Goal: Task Accomplishment & Management: Complete application form

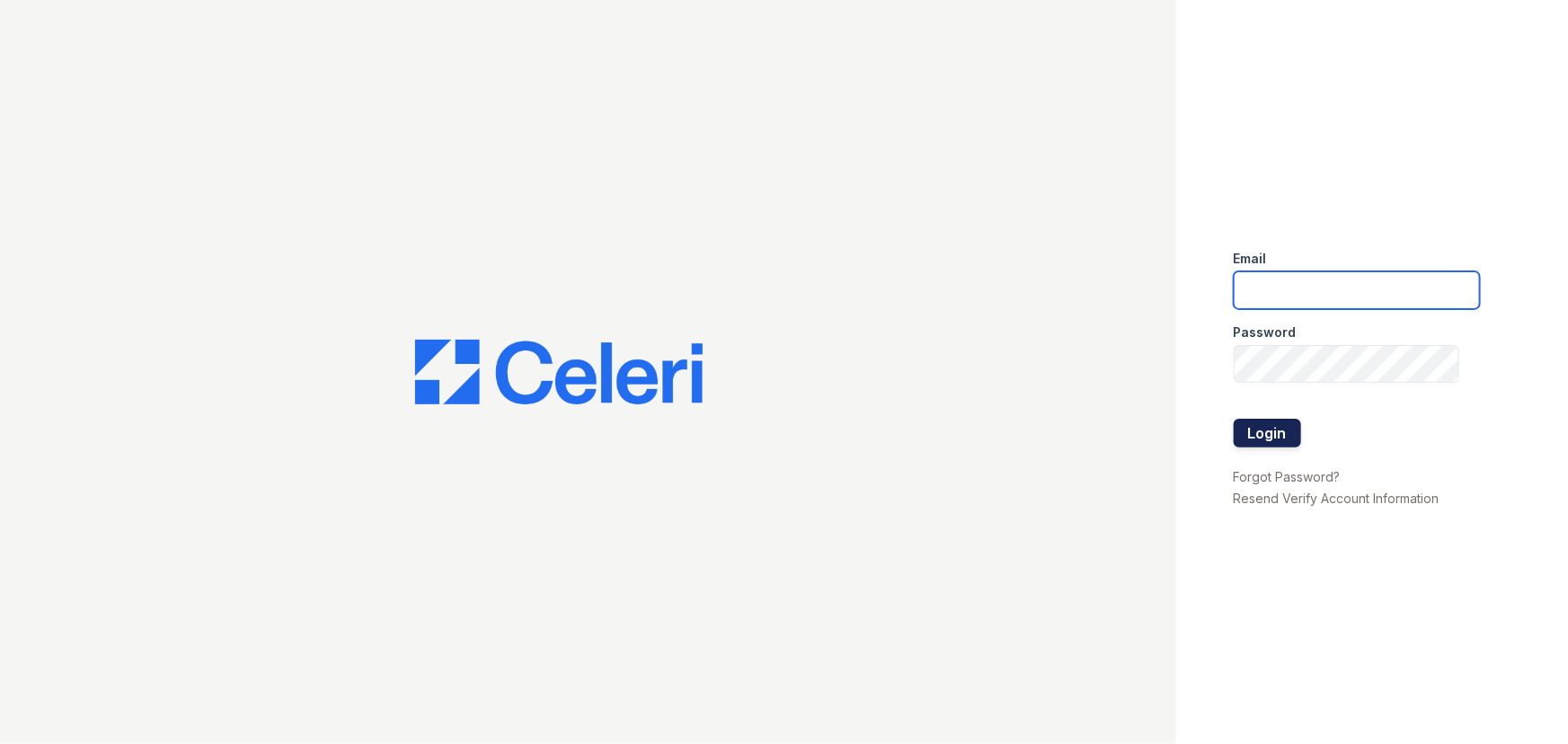
type input "lyndon2@cafmanagement.com"
click at [1252, 424] on button "Login" at bounding box center [1267, 433] width 68 height 29
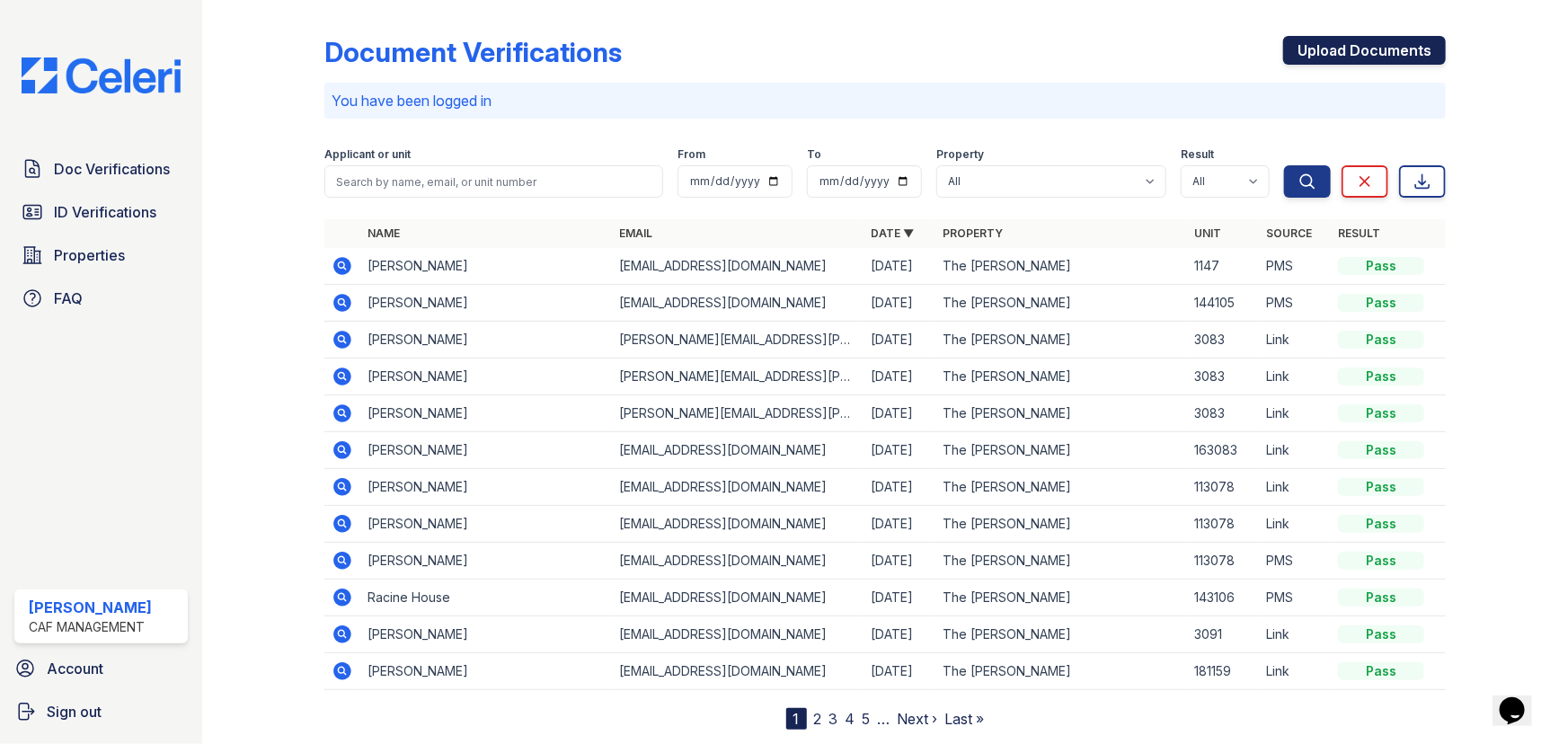
click at [1389, 55] on link "Upload Documents" at bounding box center [1364, 50] width 163 height 29
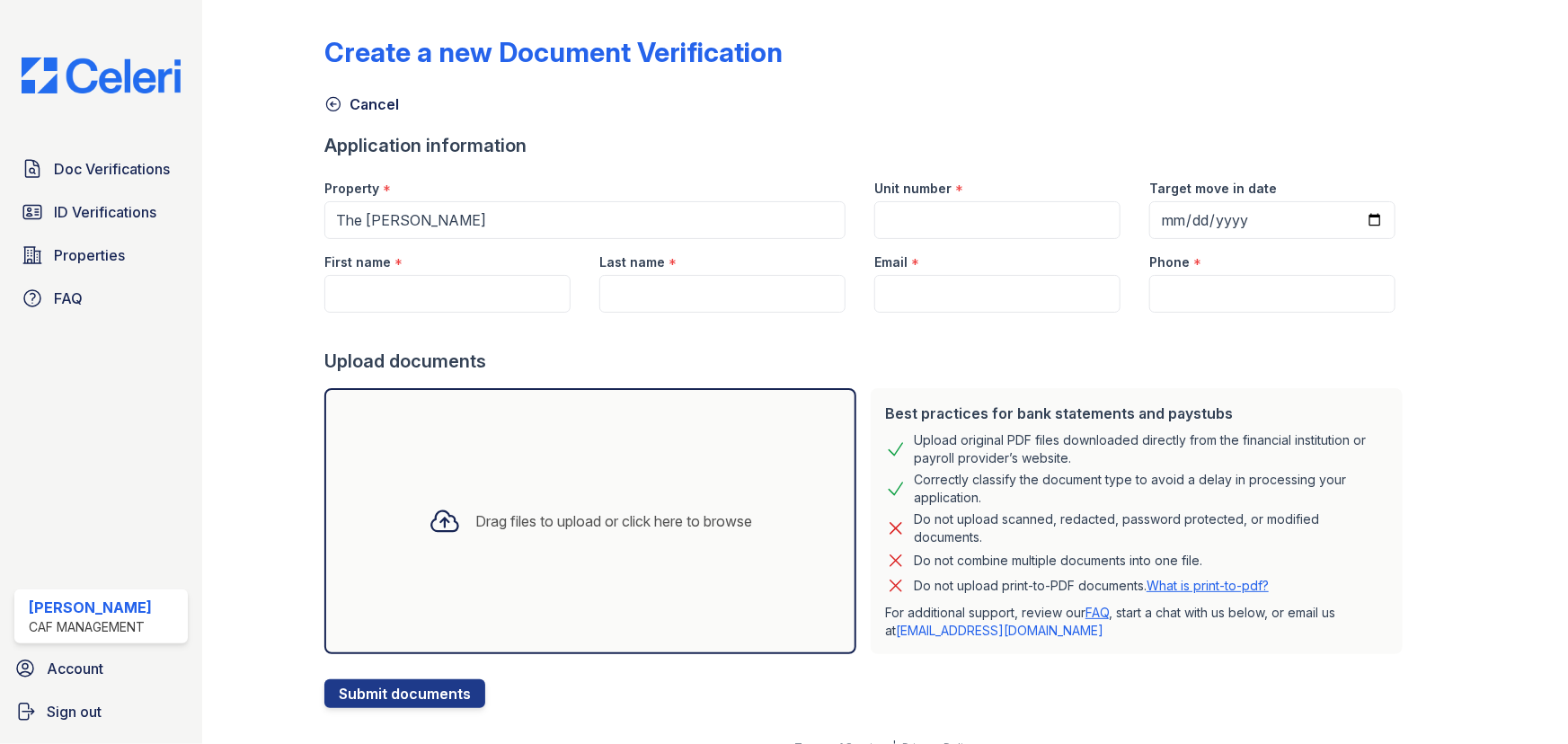
click at [429, 534] on icon at bounding box center [445, 521] width 32 height 32
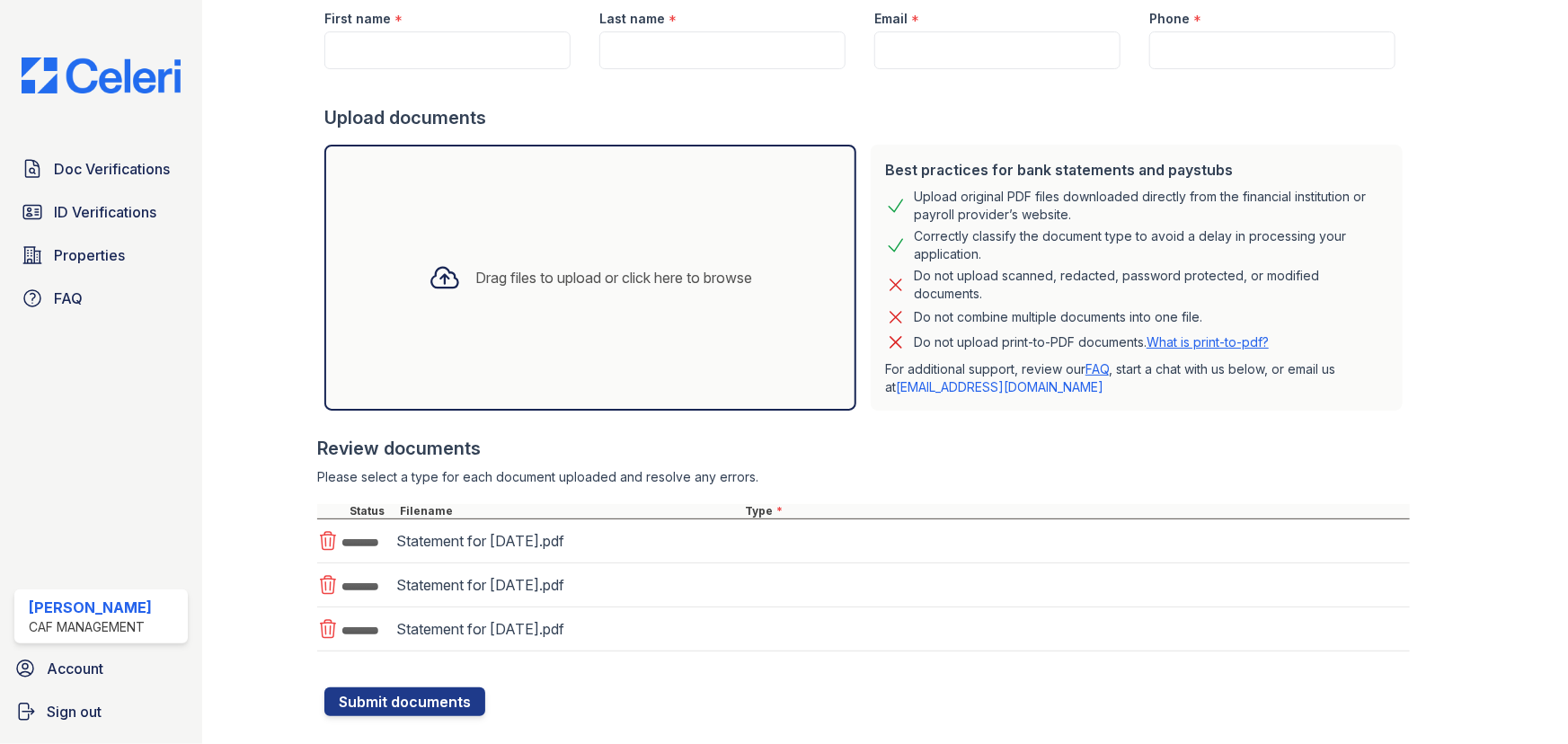
scroll to position [245, 0]
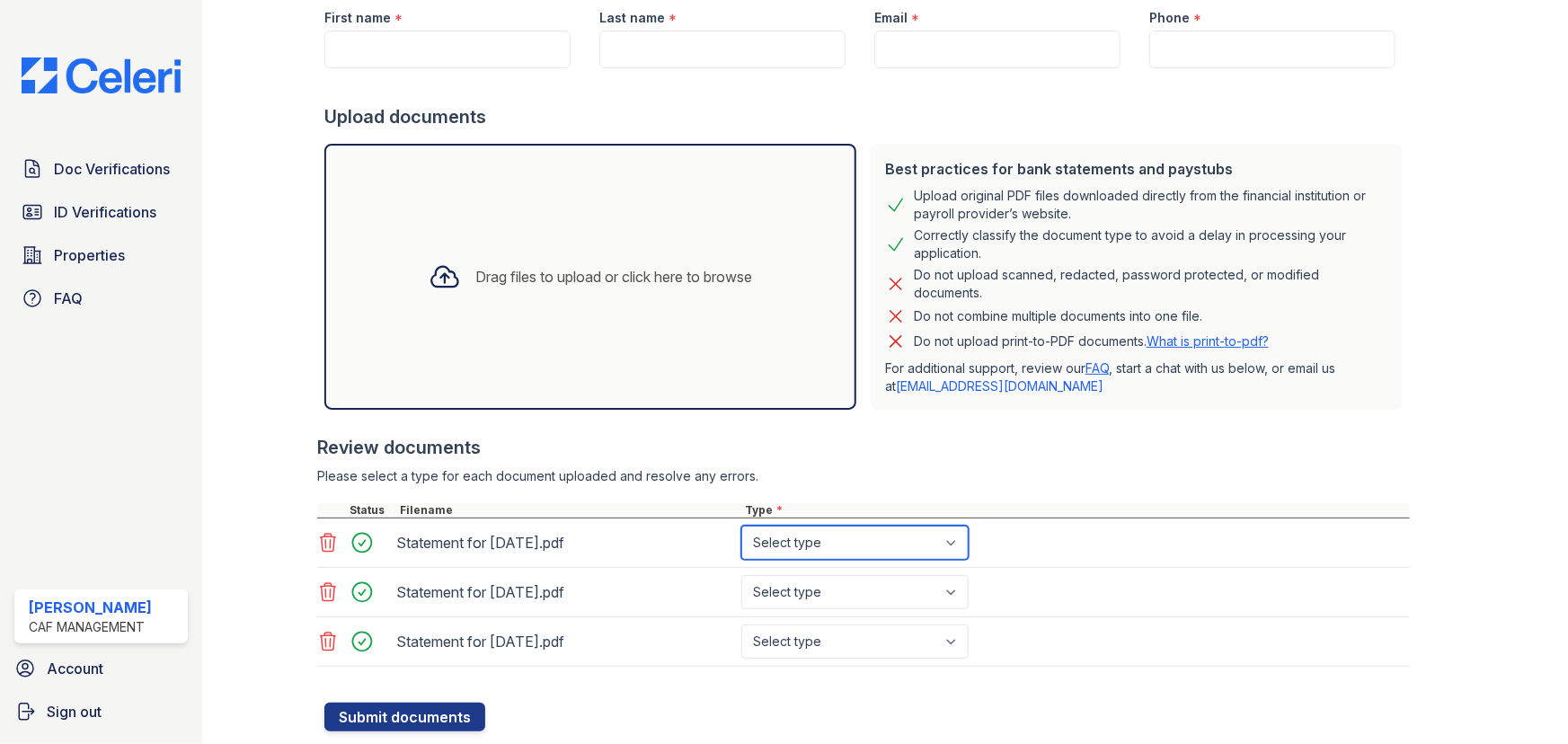
click at [784, 533] on select "Select type Paystub Bank Statement Offer Letter Tax Documents Benefit Award Let…" at bounding box center [854, 543] width 228 height 34
select select "paystub"
click at [741, 526] on select "Select type Paystub Bank Statement Offer Letter Tax Documents Benefit Award Let…" at bounding box center [854, 543] width 228 height 34
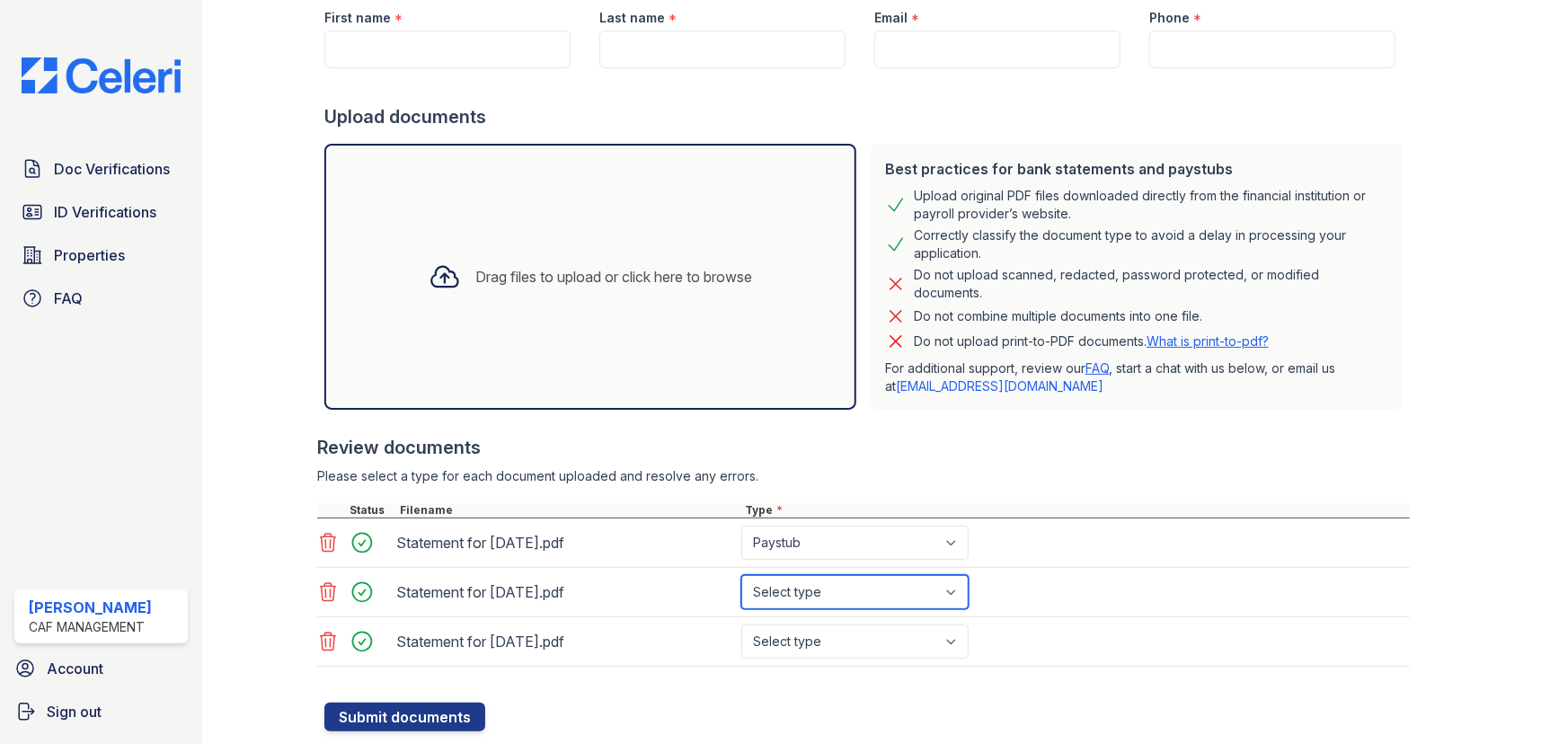
click at [806, 593] on select "Select type Paystub Bank Statement Offer Letter Tax Documents Benefit Award Let…" at bounding box center [854, 593] width 228 height 34
select select "paystub"
click at [741, 575] on select "Select type Paystub Bank Statement Offer Letter Tax Documents Benefit Award Let…" at bounding box center [854, 593] width 228 height 34
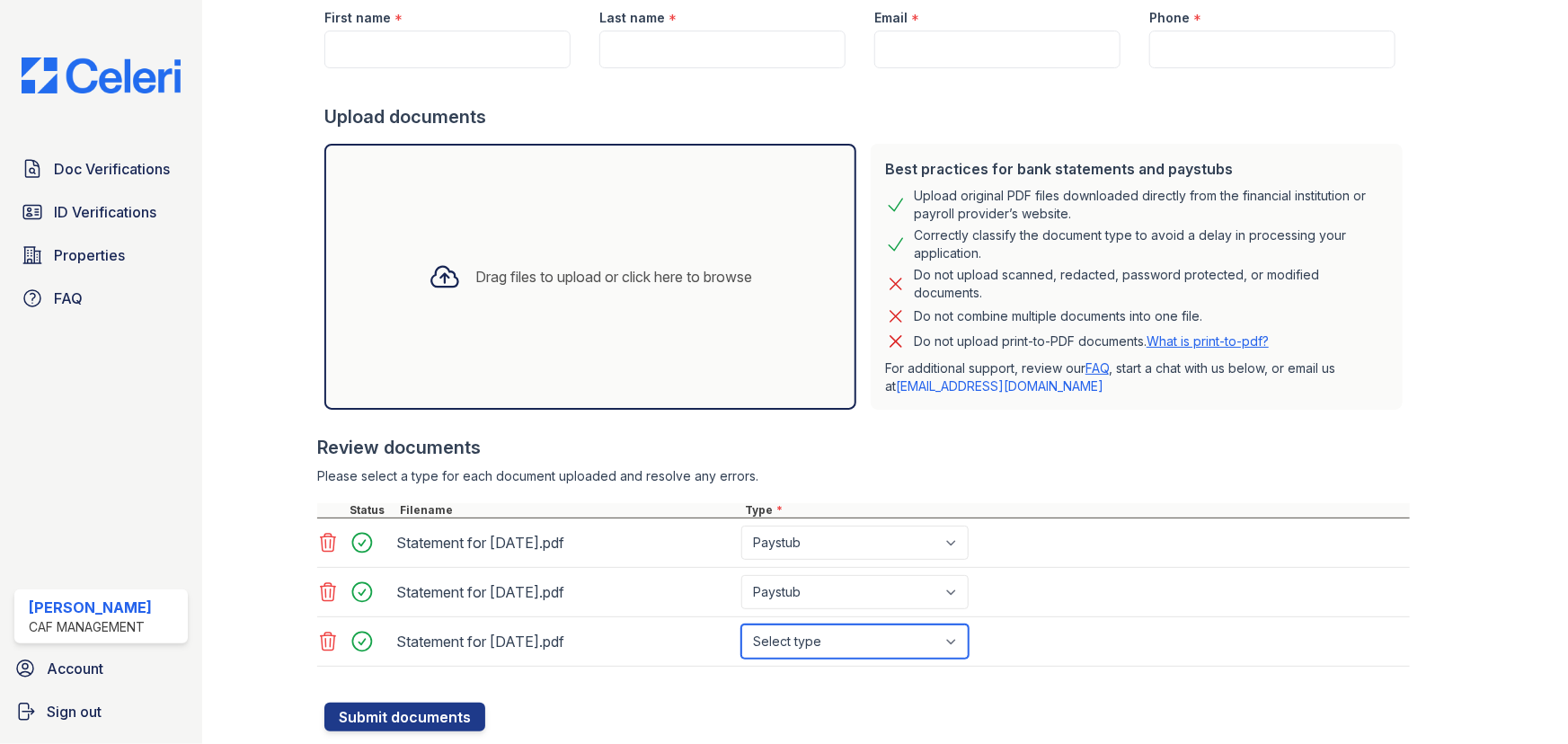
click at [807, 644] on select "Select type Paystub Bank Statement Offer Letter Tax Documents Benefit Award Let…" at bounding box center [854, 642] width 228 height 34
click at [741, 625] on select "Select type Paystub Bank Statement Offer Letter Tax Documents Benefit Award Let…" at bounding box center [854, 642] width 228 height 34
drag, startPoint x: 782, startPoint y: 639, endPoint x: 781, endPoint y: 626, distance: 13.0
click at [782, 639] on select "Select type Paystub Bank Statement Offer Letter Tax Documents Benefit Award Let…" at bounding box center [854, 642] width 228 height 34
select select "paystub"
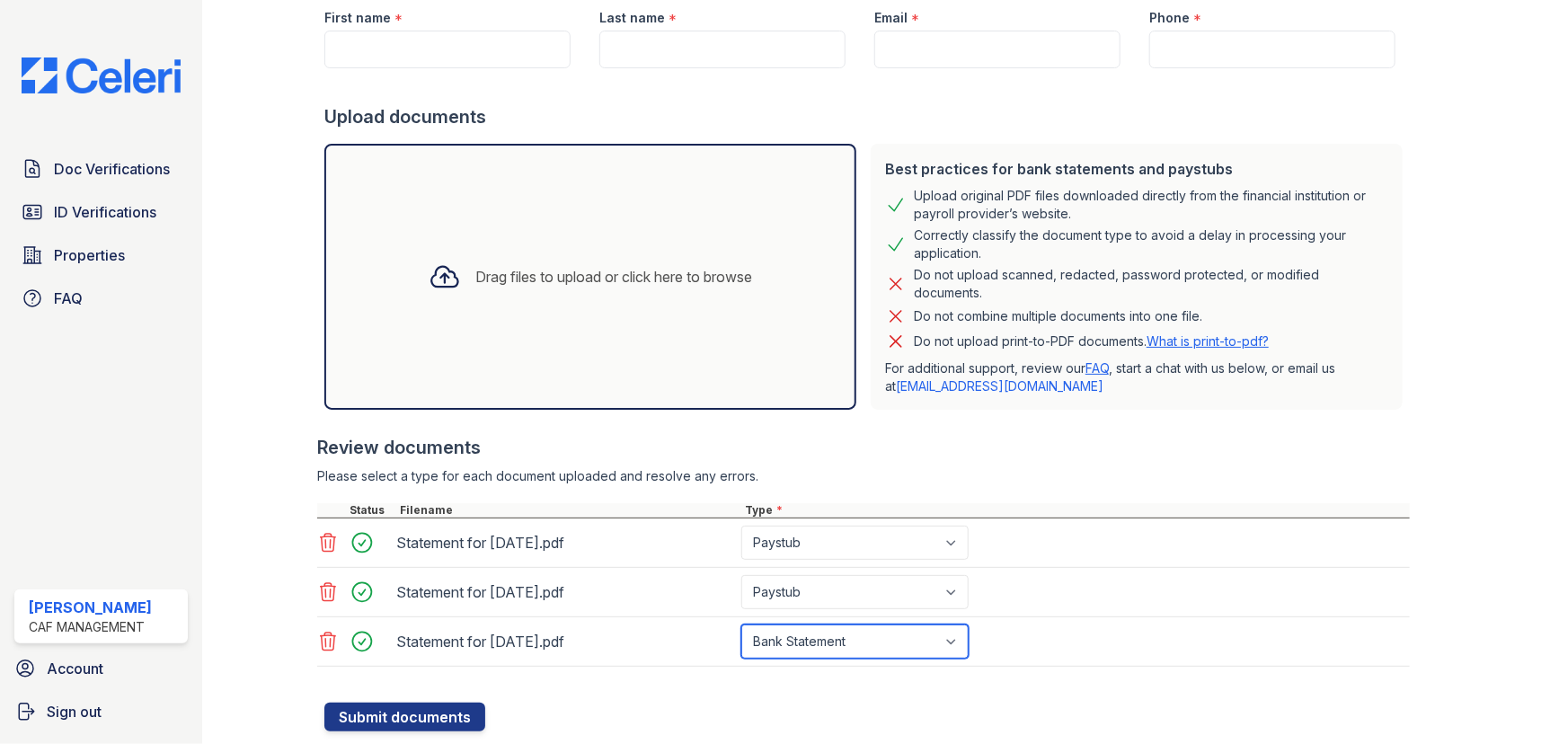
click at [741, 625] on select "Select type Paystub Bank Statement Offer Letter Tax Documents Benefit Award Let…" at bounding box center [854, 642] width 228 height 34
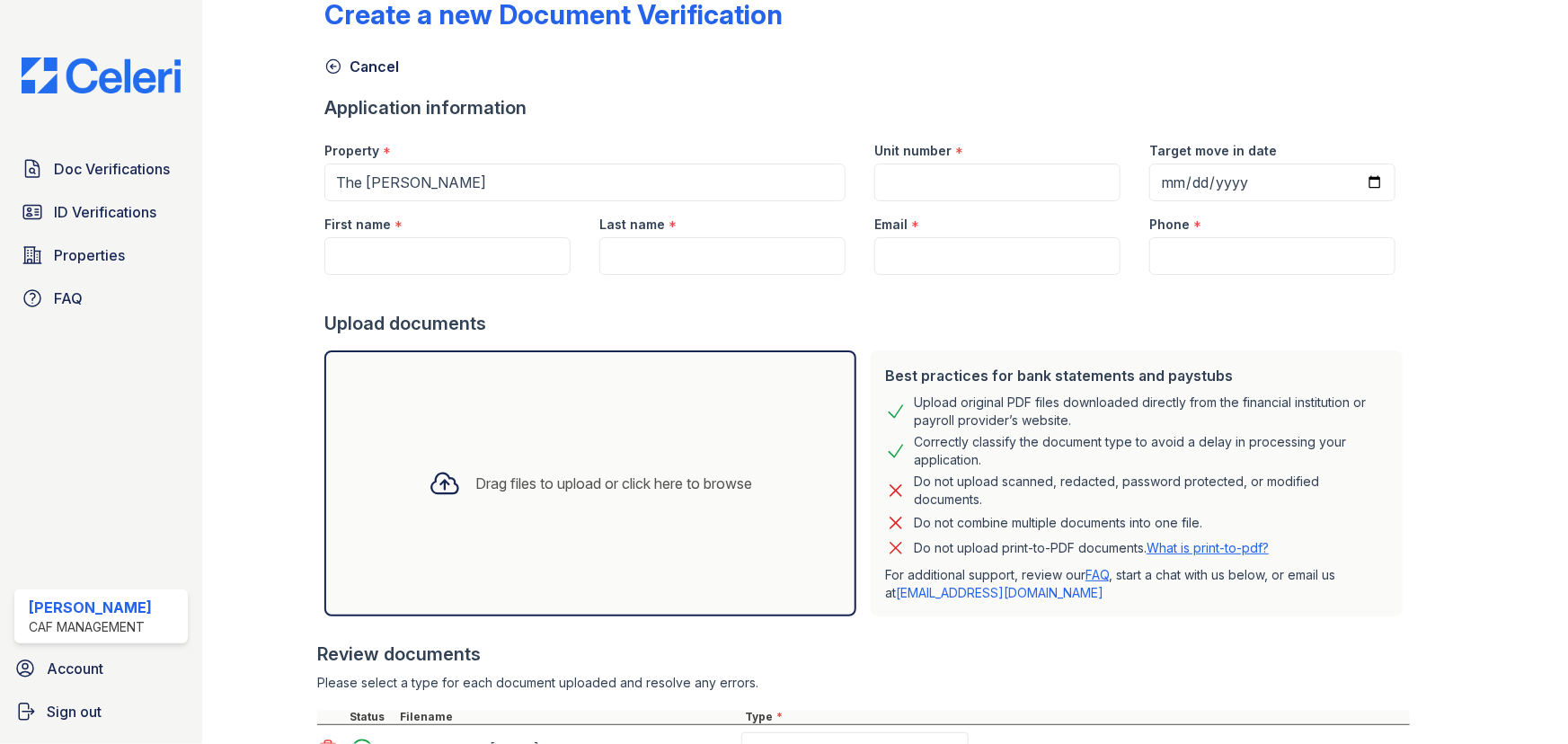
scroll to position [0, 0]
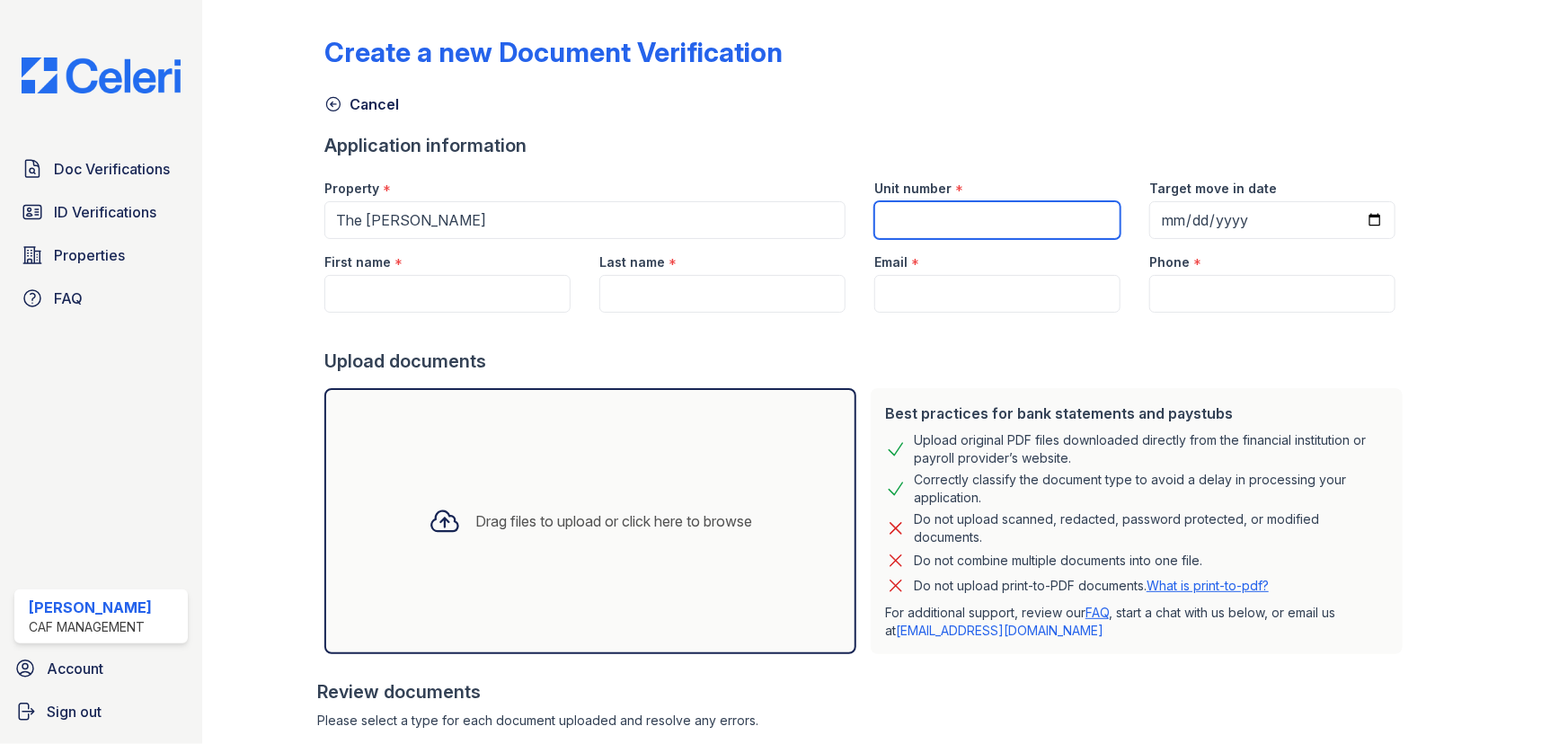
click at [957, 211] on input "Unit number" at bounding box center [997, 220] width 247 height 38
type input "3109"
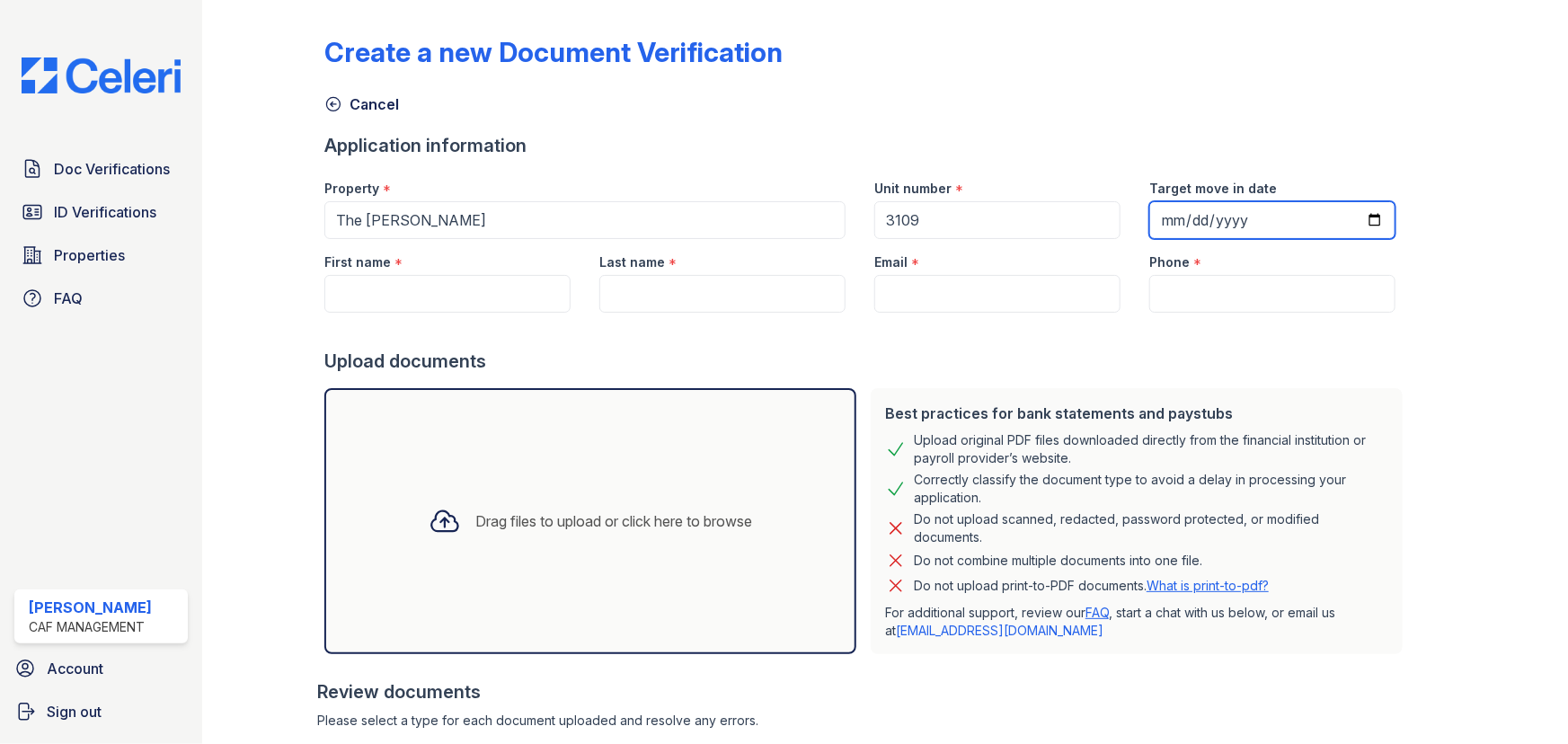
click at [1155, 213] on input "Target move in date" at bounding box center [1273, 220] width 247 height 38
type input "2025-10-10"
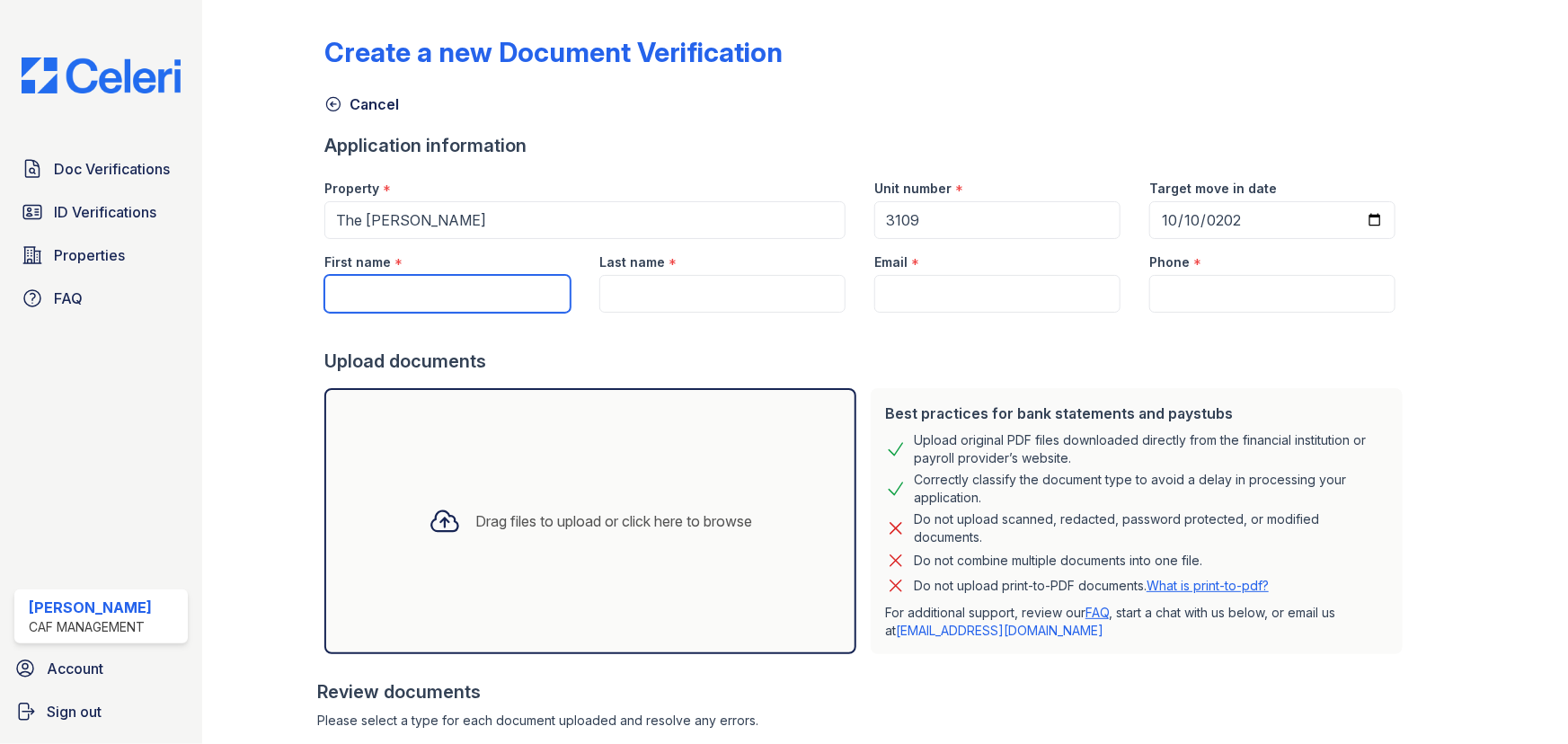
click at [491, 294] on input "First name" at bounding box center [448, 294] width 247 height 38
type input "Zahid"
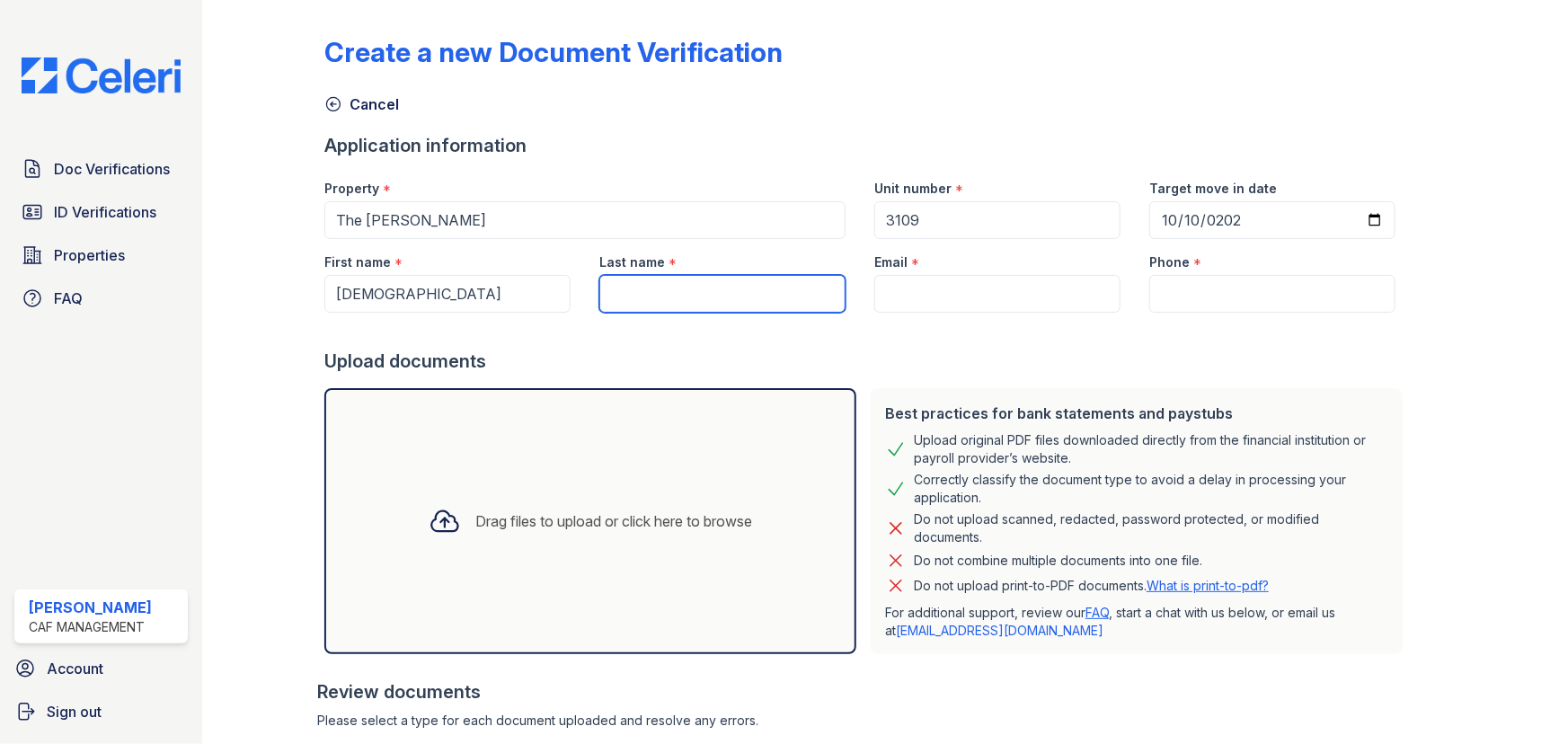
click at [648, 284] on input "Last name" at bounding box center [722, 294] width 247 height 38
type input "Khaksar"
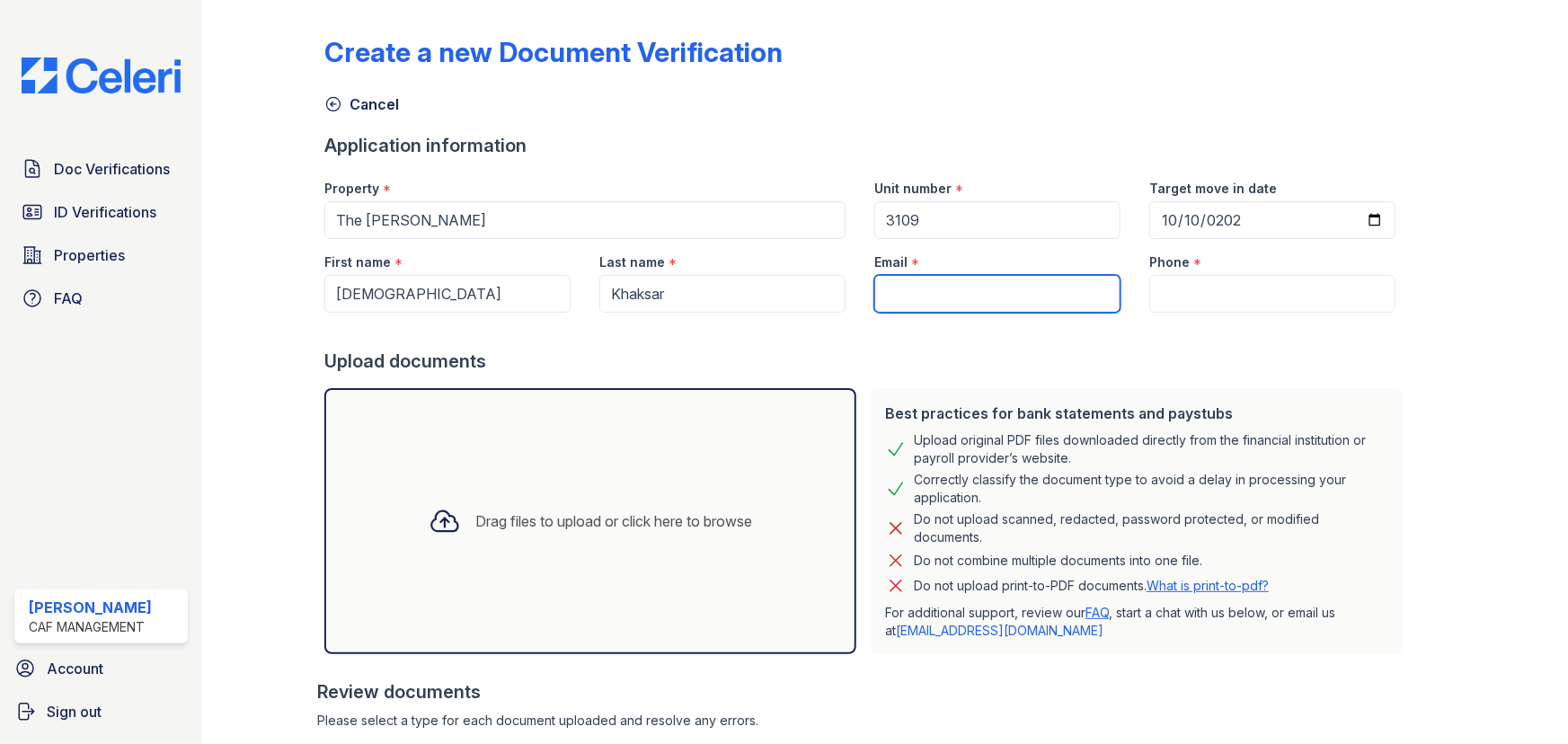
paste input "[EMAIL_ADDRESS][DOMAIN_NAME]"
type input "[EMAIL_ADDRESS][DOMAIN_NAME]"
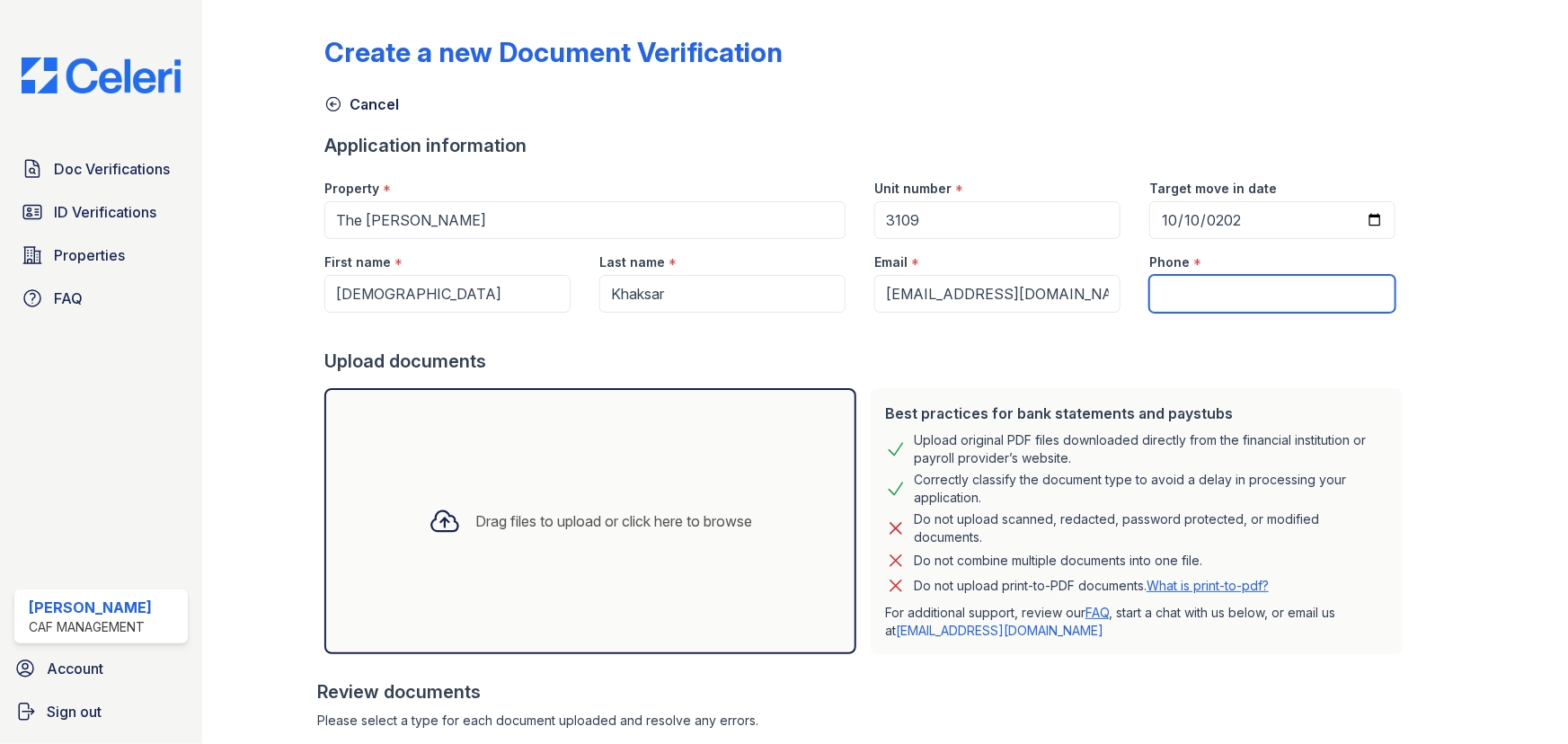
paste input "(469) 268-1817"
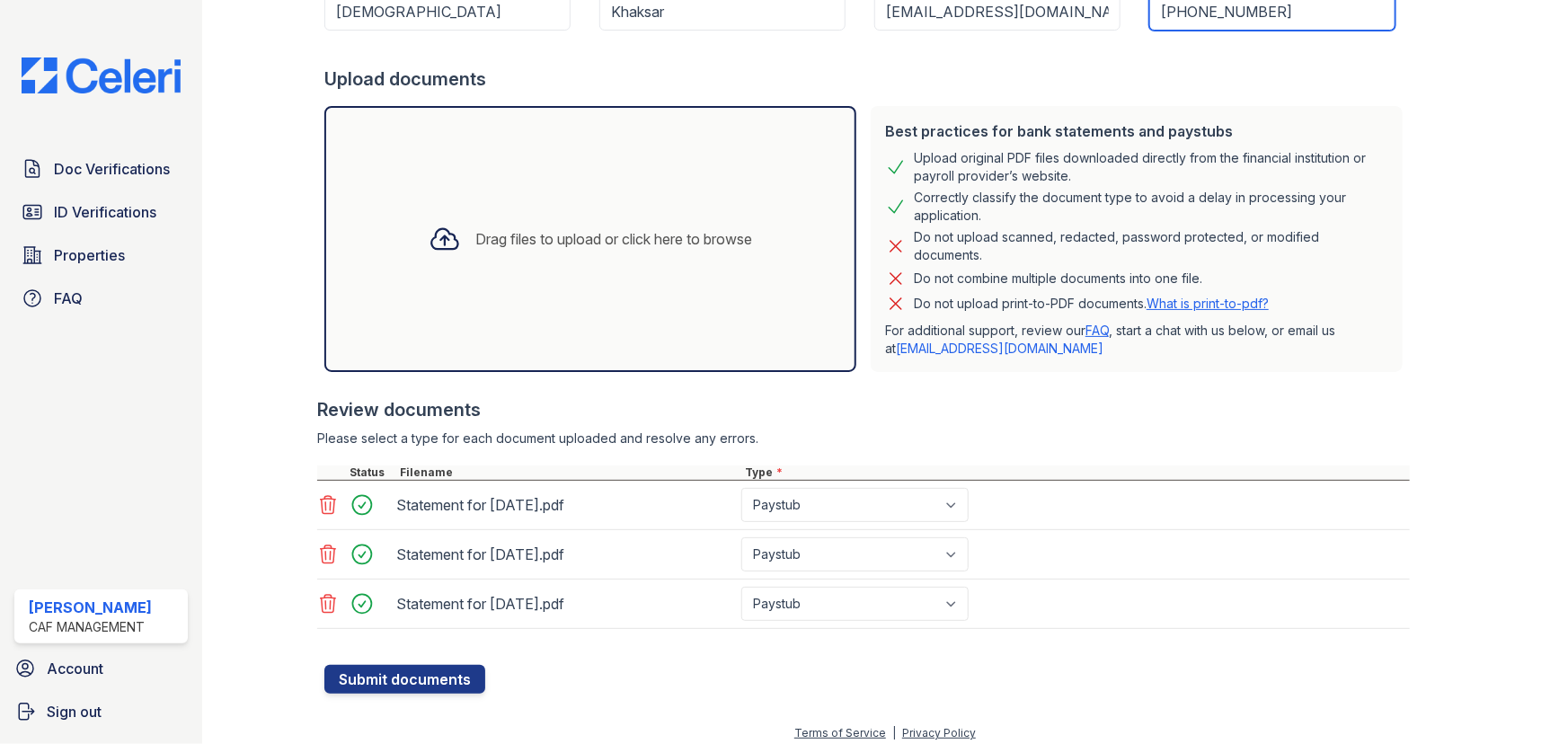
scroll to position [292, 0]
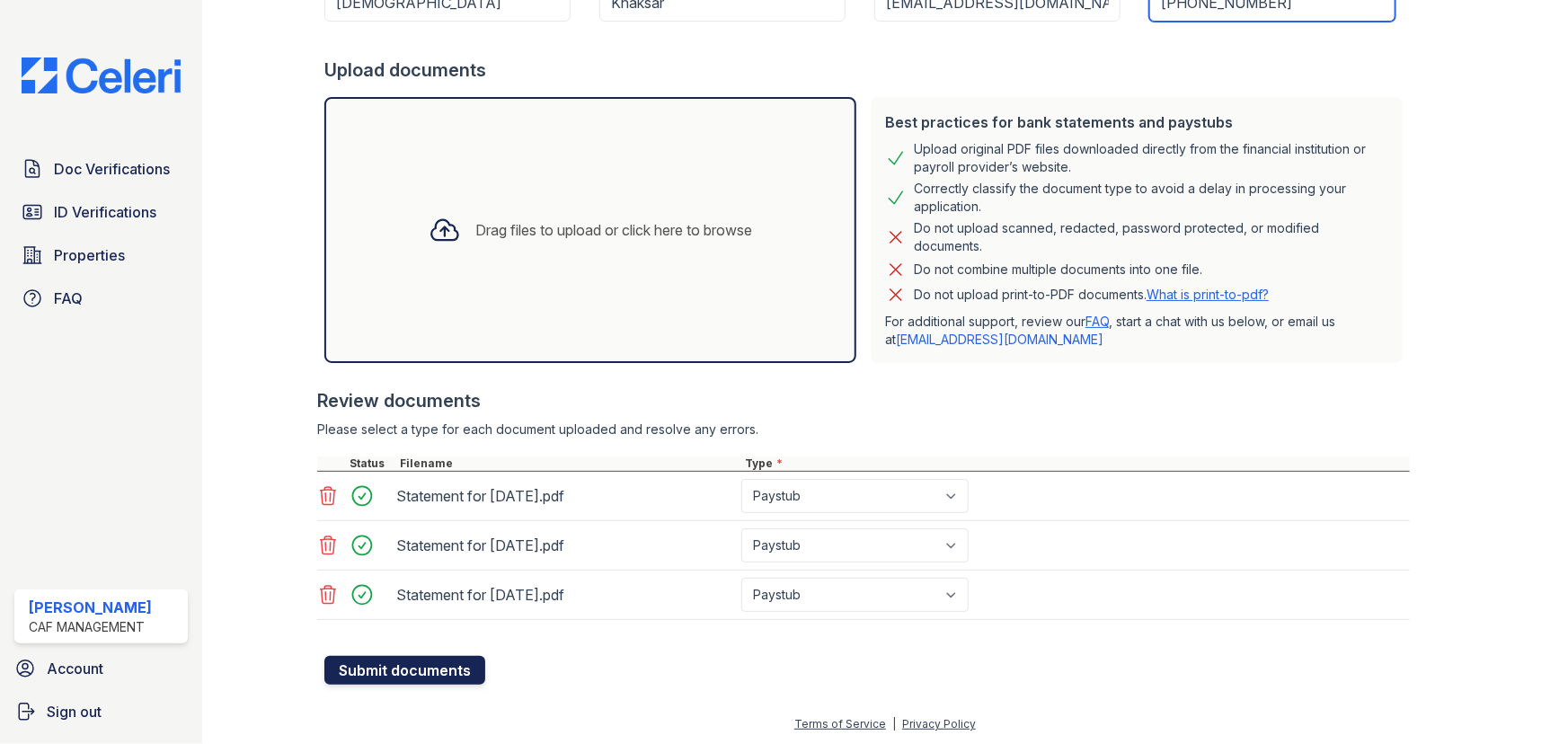
type input "(469) 268-1817"
click at [437, 678] on button "Submit documents" at bounding box center [405, 671] width 161 height 29
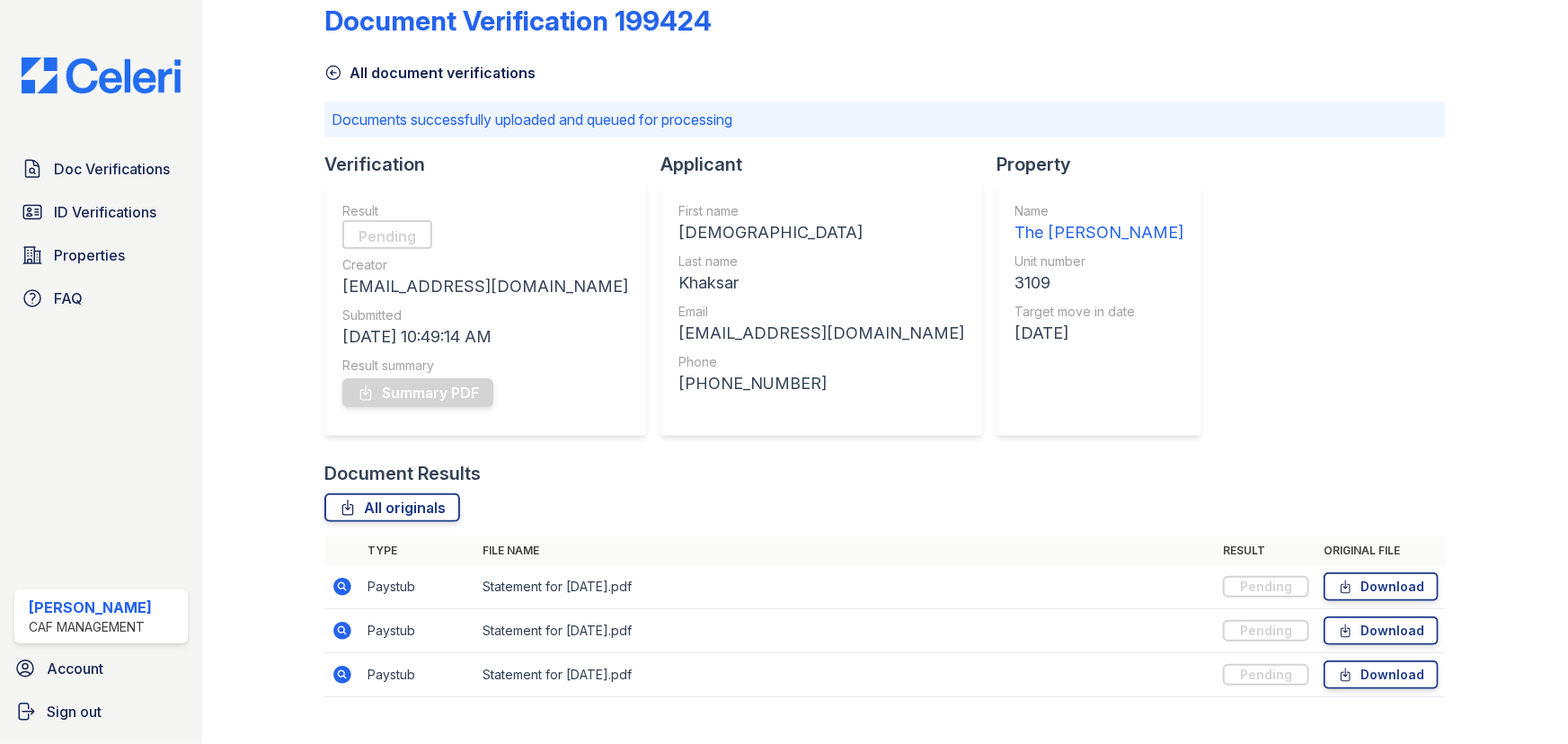
scroll to position [63, 0]
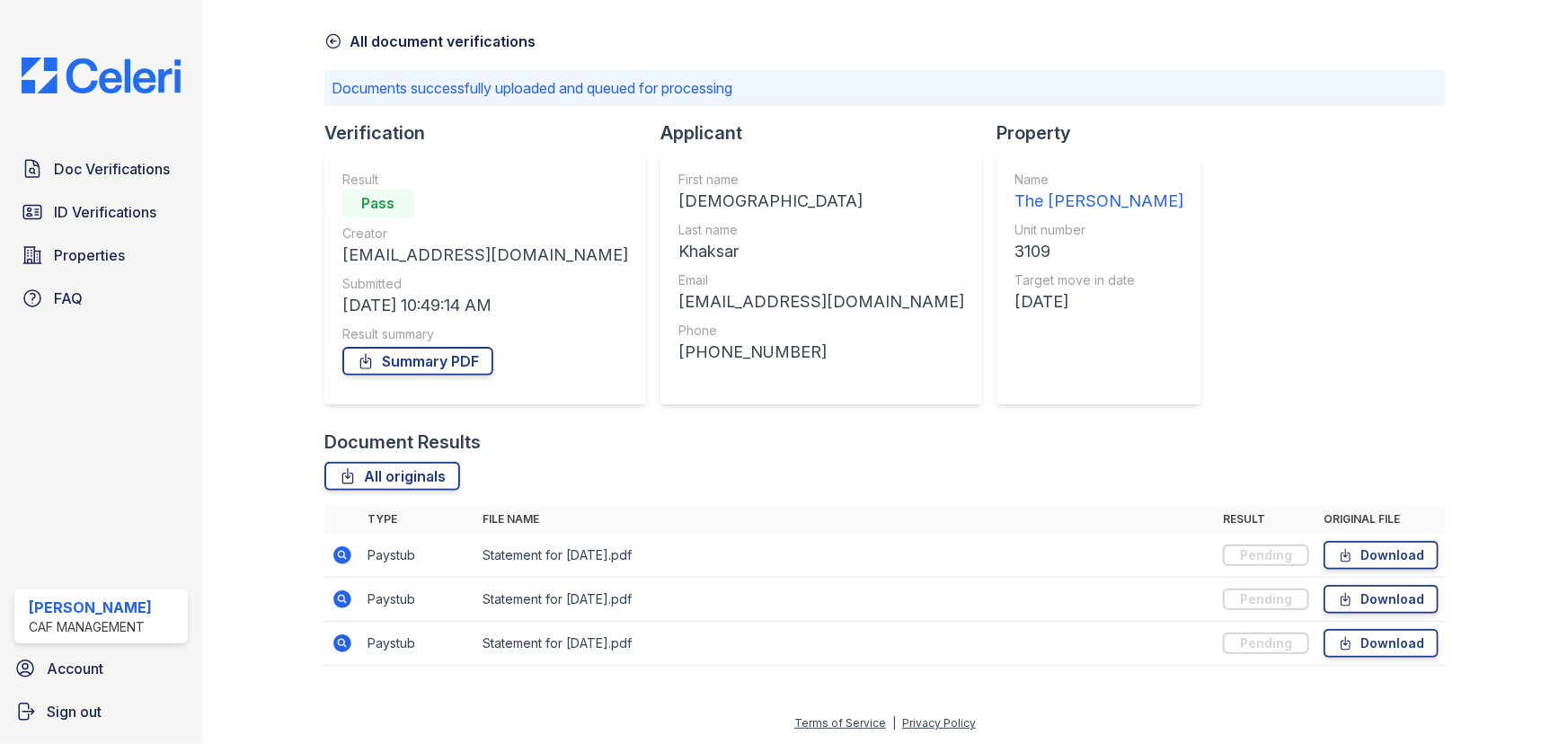
click at [344, 555] on icon at bounding box center [342, 555] width 18 height 18
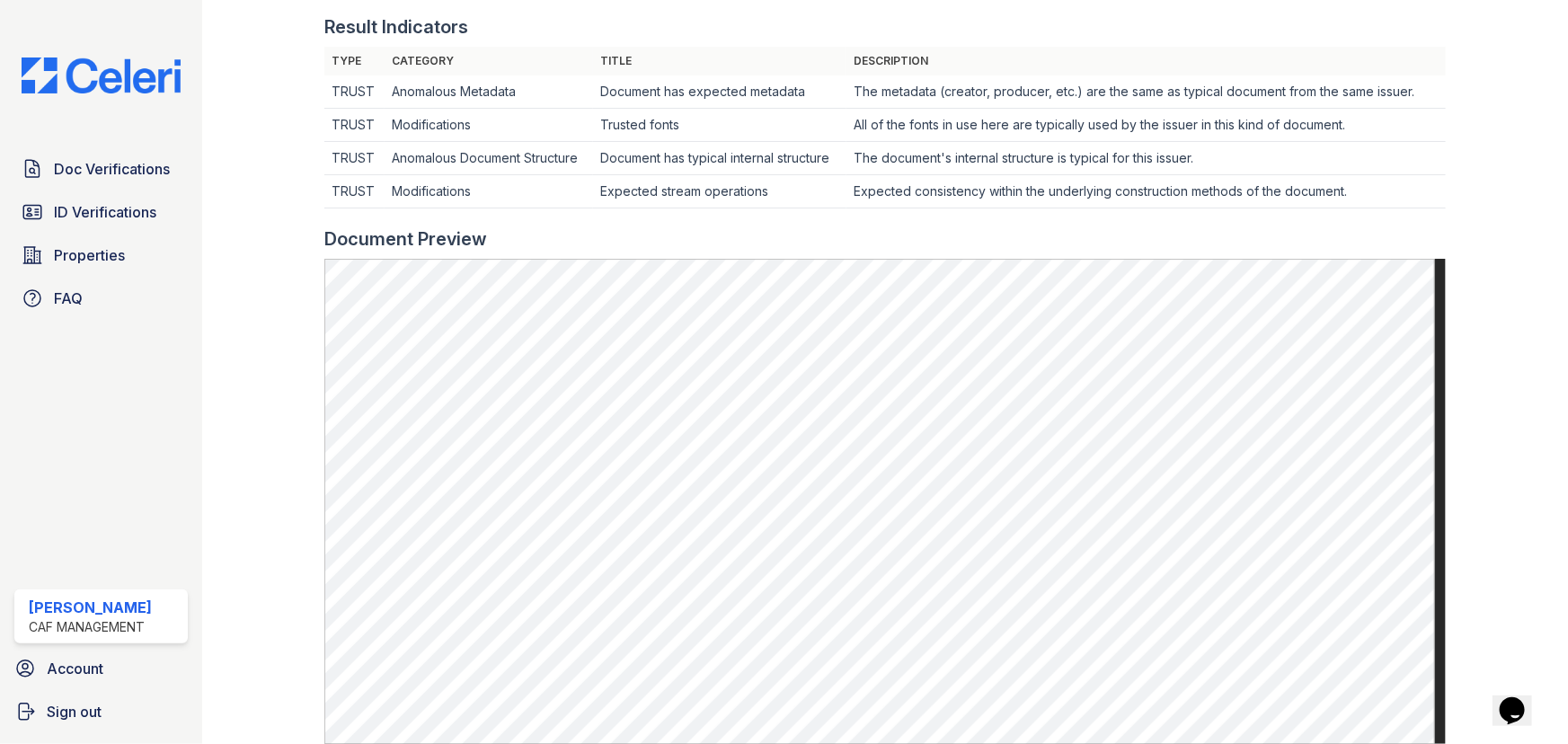
scroll to position [572, 0]
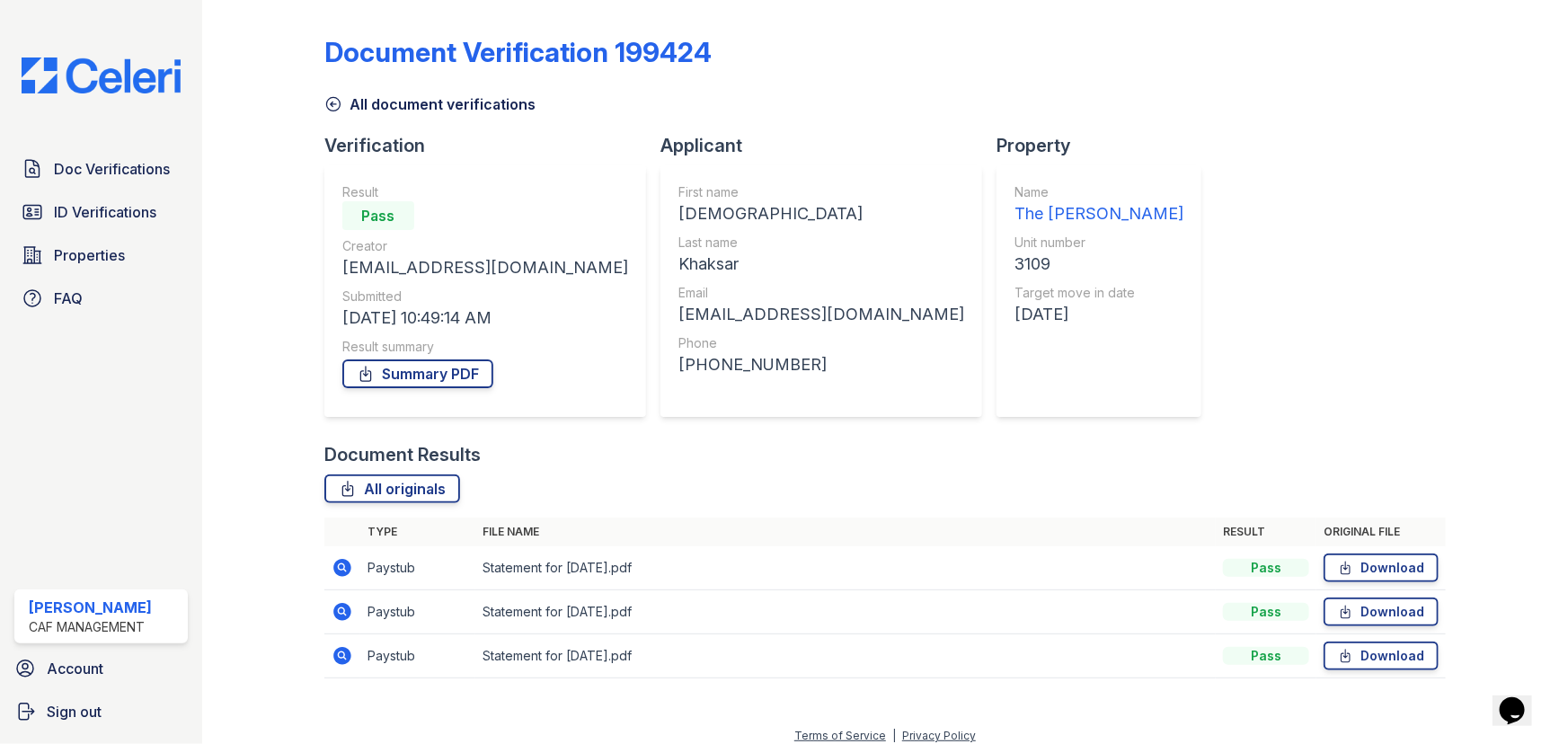
click at [333, 612] on icon at bounding box center [342, 612] width 18 height 18
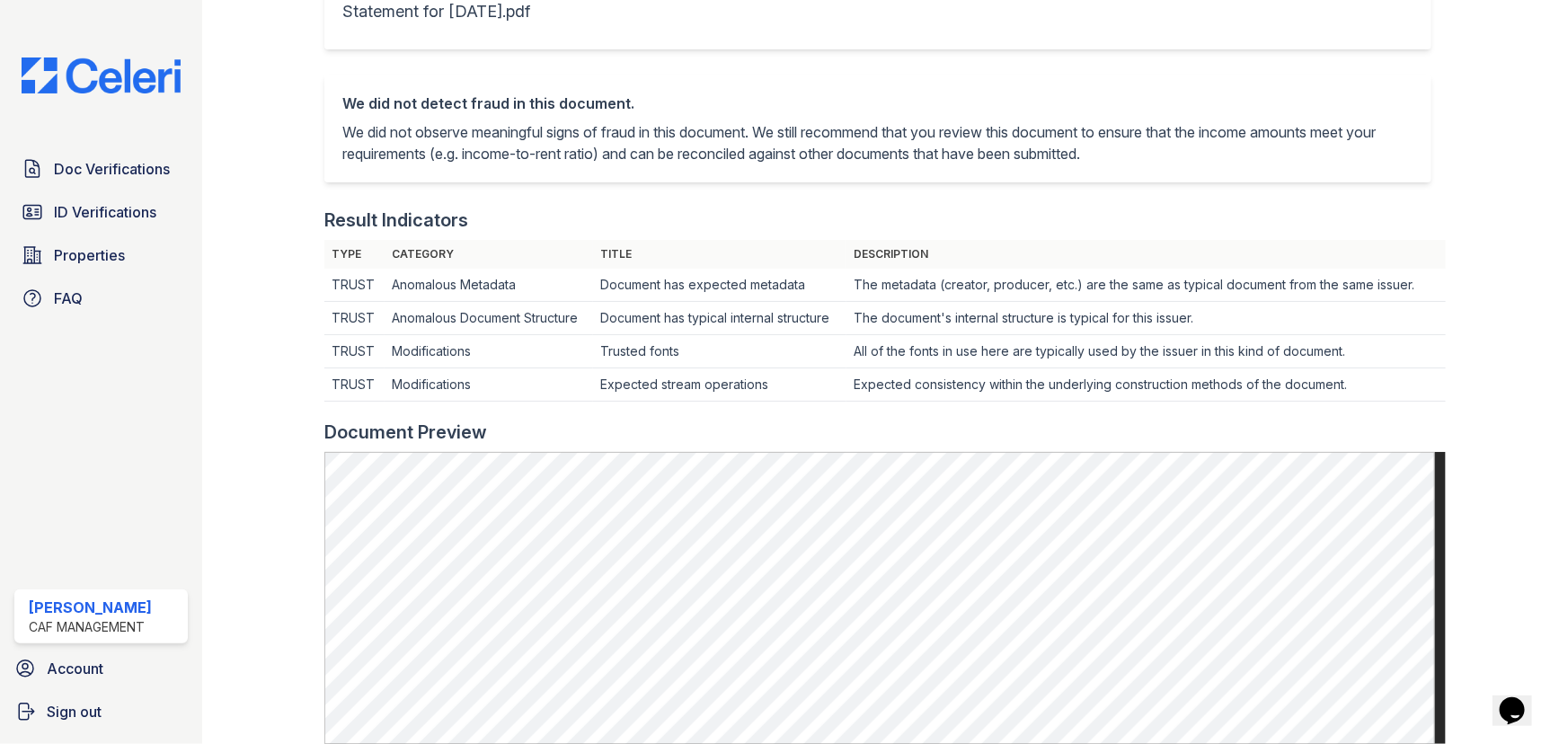
scroll to position [572, 0]
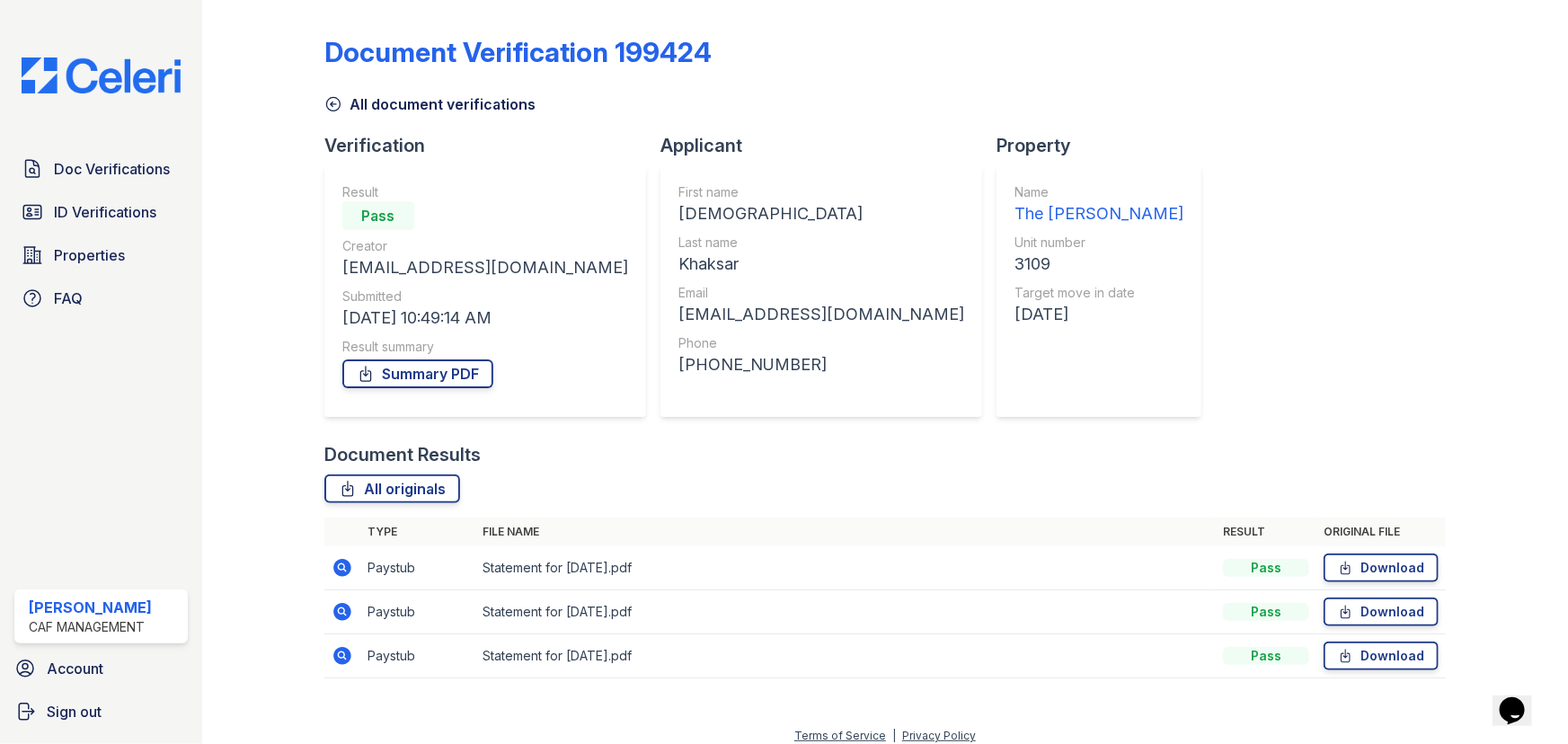
click at [342, 569] on icon at bounding box center [342, 568] width 22 height 22
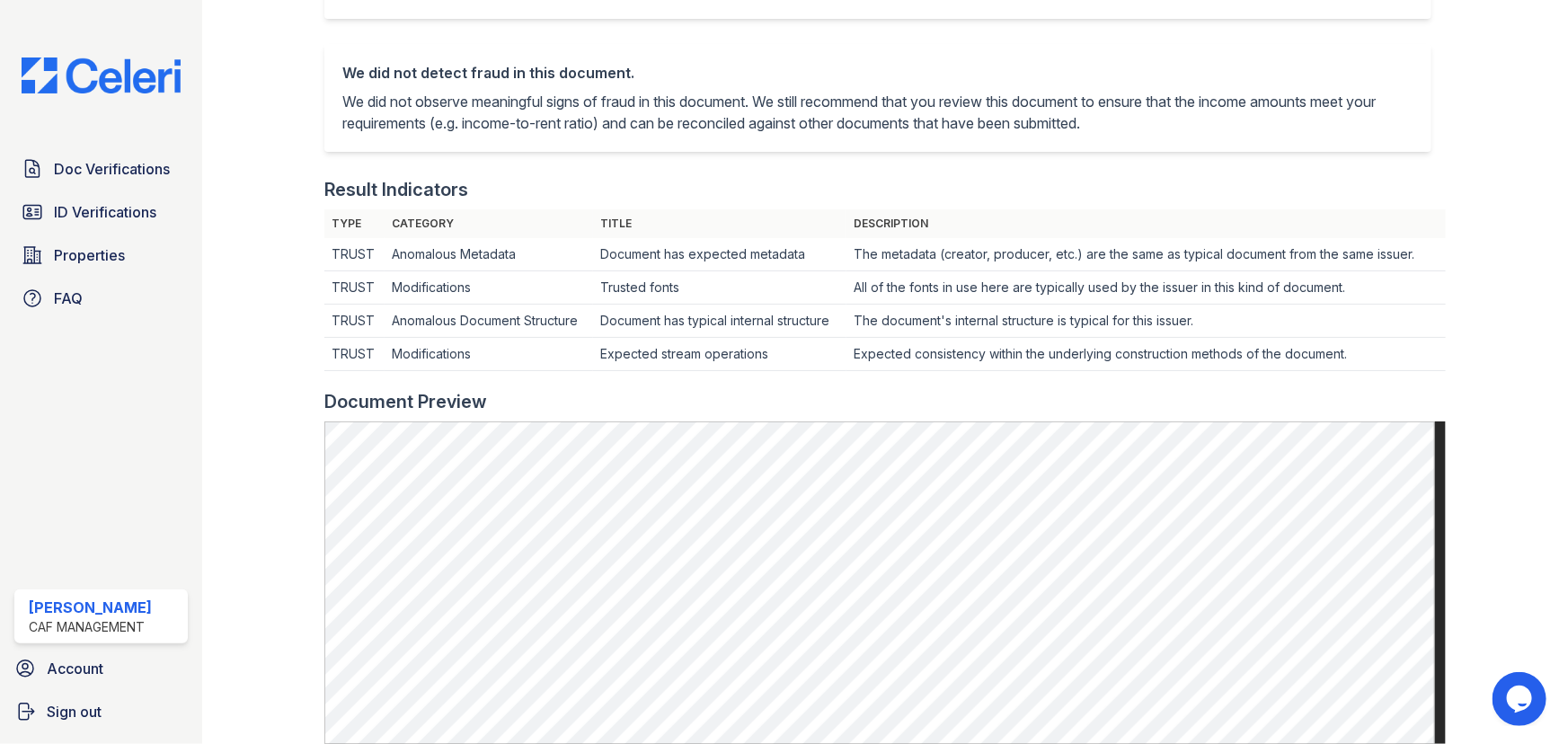
scroll to position [408, 0]
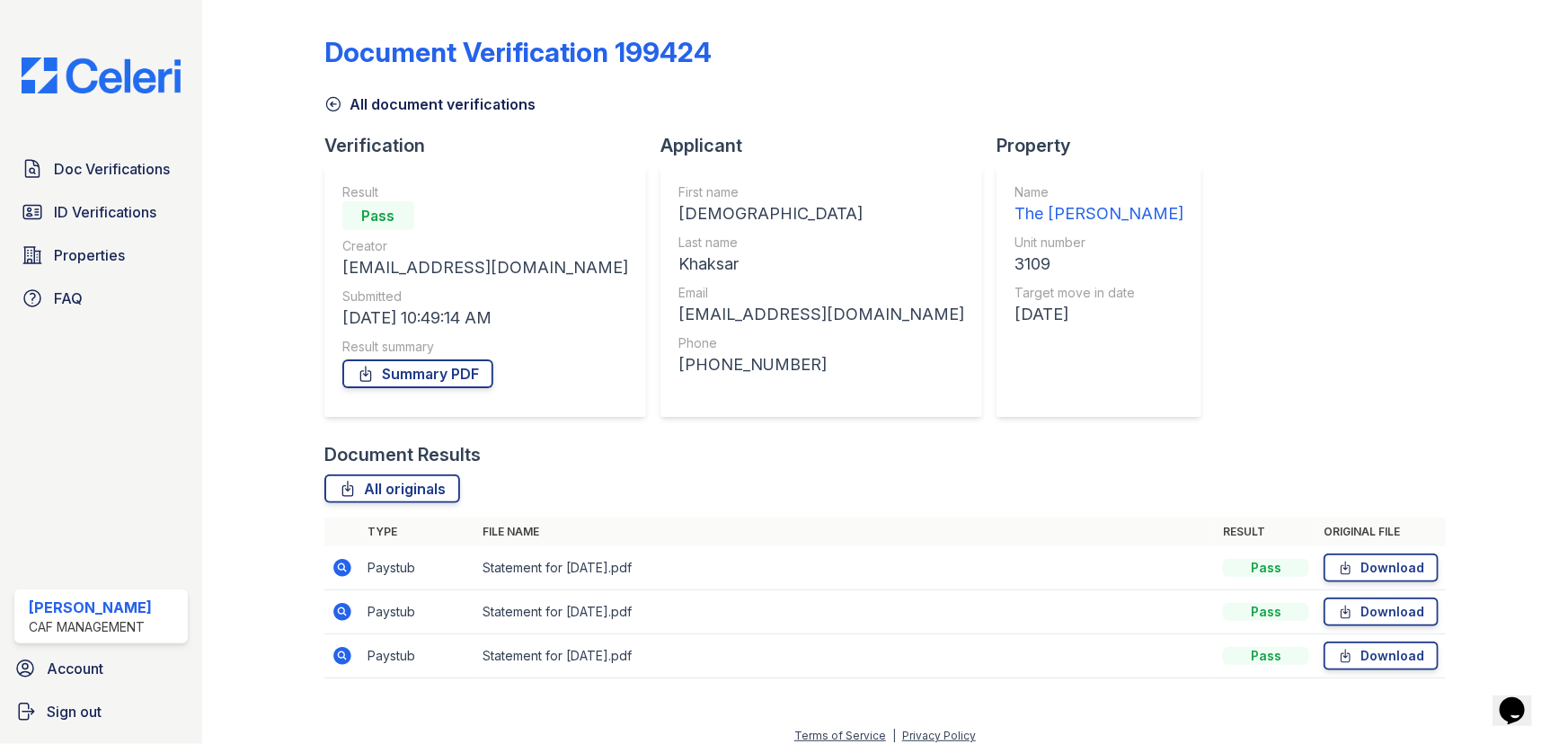
click at [339, 654] on icon at bounding box center [341, 654] width 5 height 5
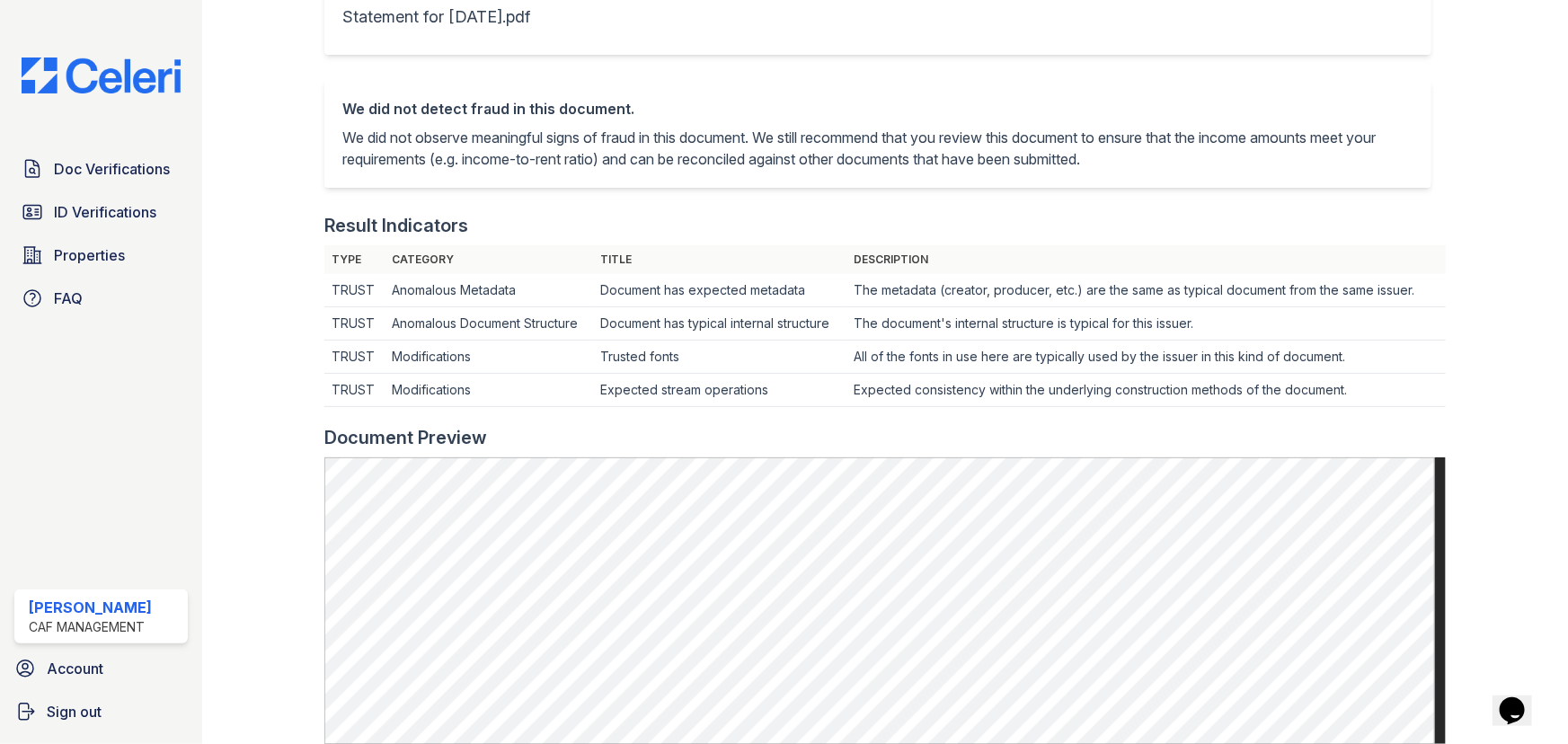
scroll to position [408, 0]
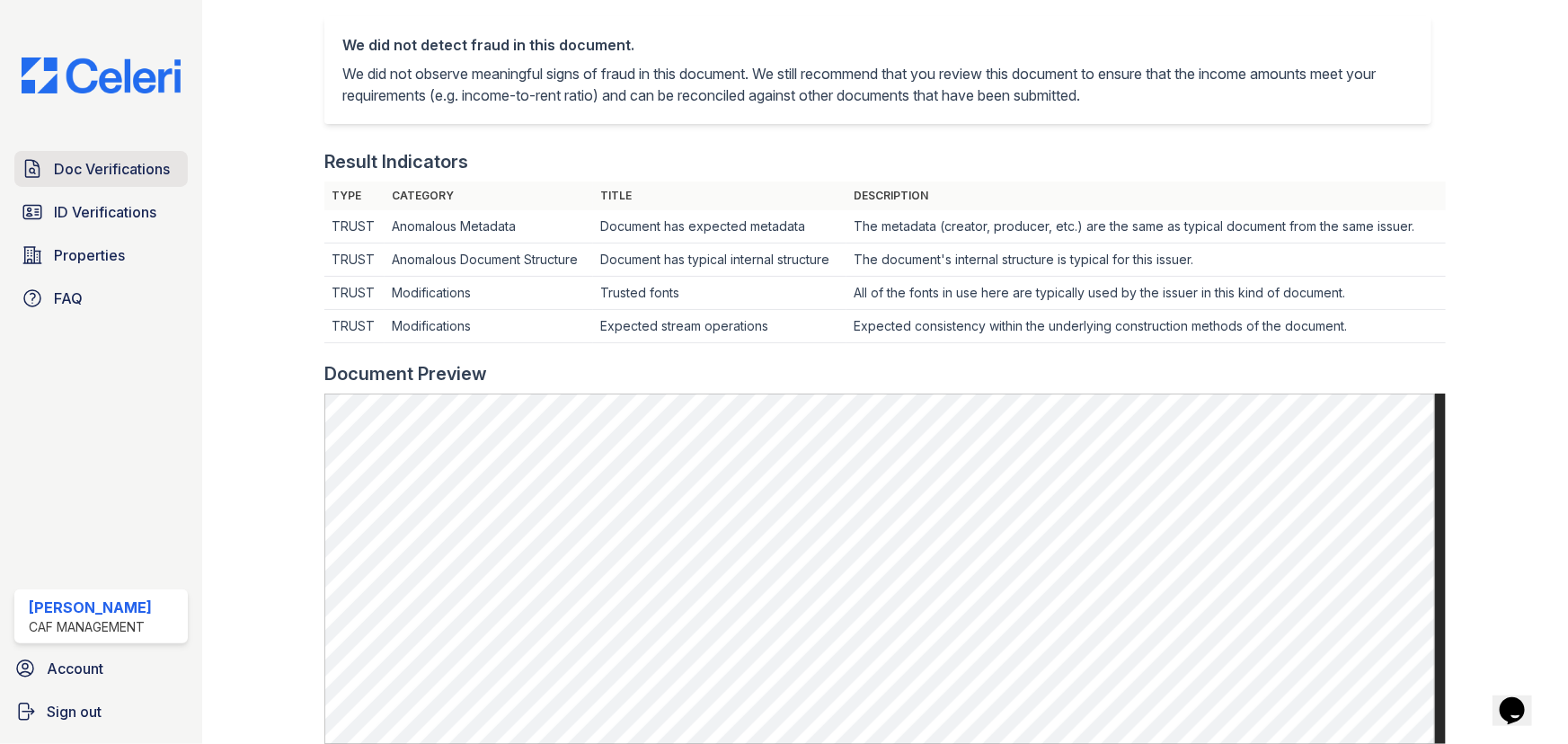
click at [66, 185] on link "Doc Verifications" at bounding box center [101, 170] width 173 height 36
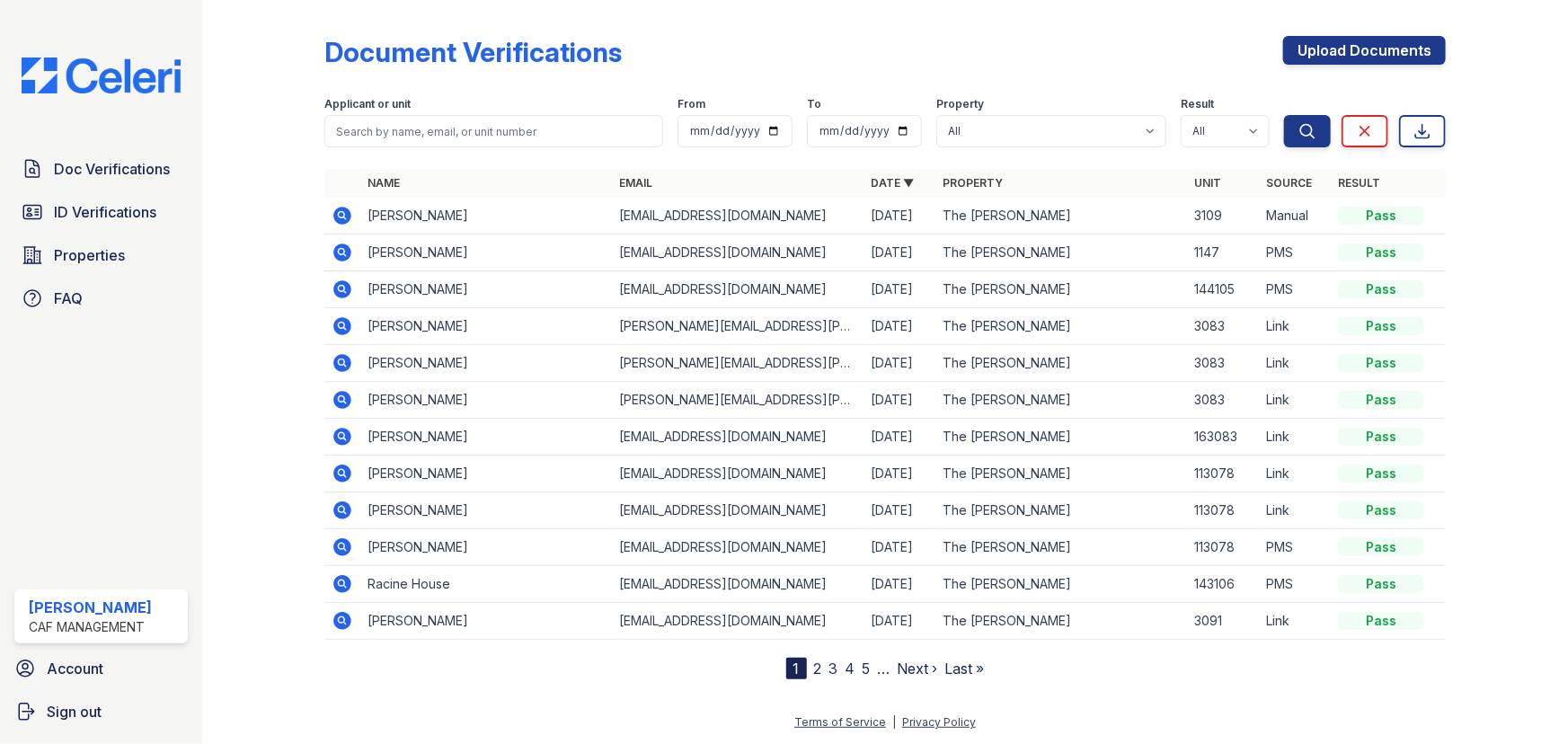
click at [345, 224] on icon at bounding box center [342, 215] width 22 height 22
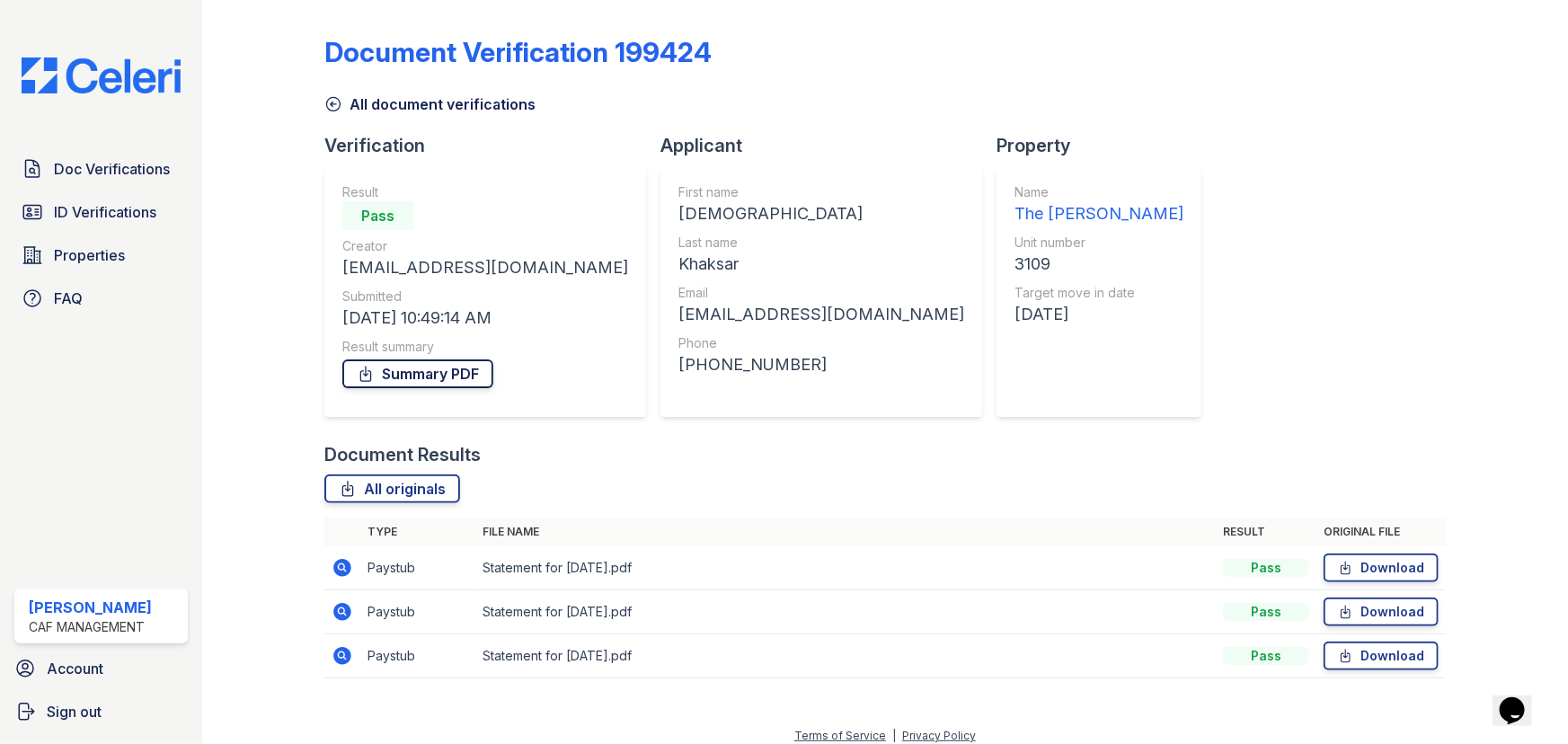
click at [451, 372] on link "Summary PDF" at bounding box center [417, 373] width 151 height 29
